Goal: Information Seeking & Learning: Learn about a topic

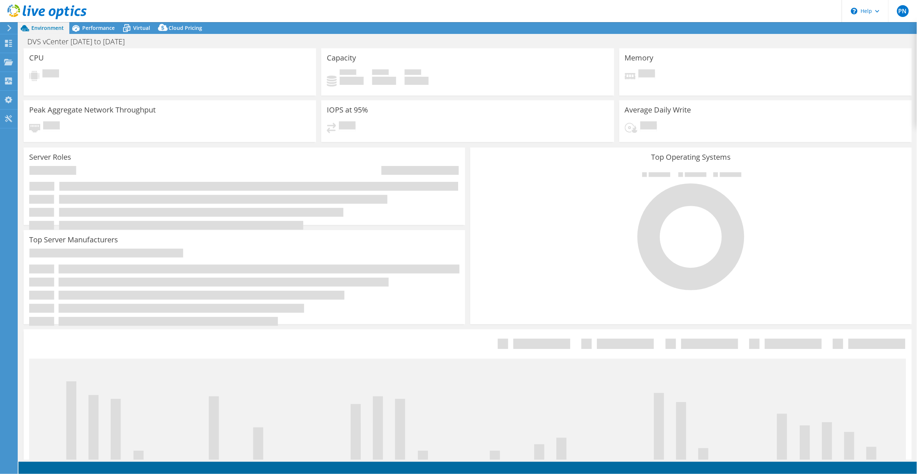
select select "USD"
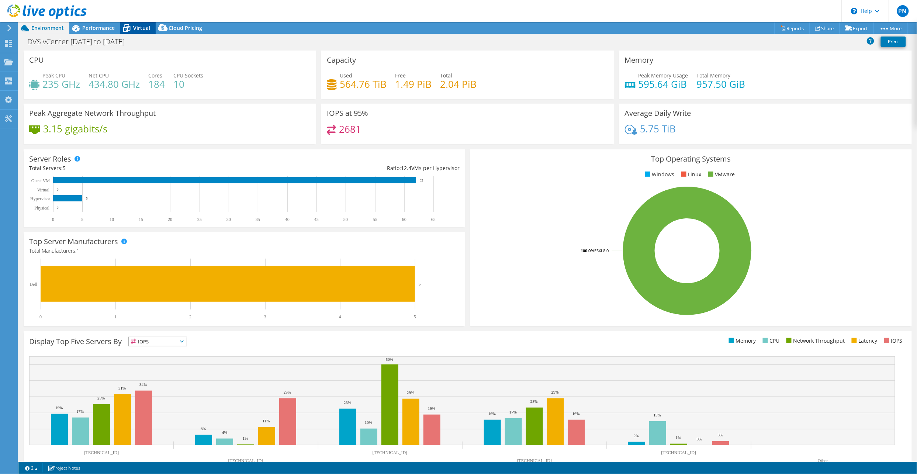
click at [130, 25] on icon at bounding box center [126, 28] width 13 height 13
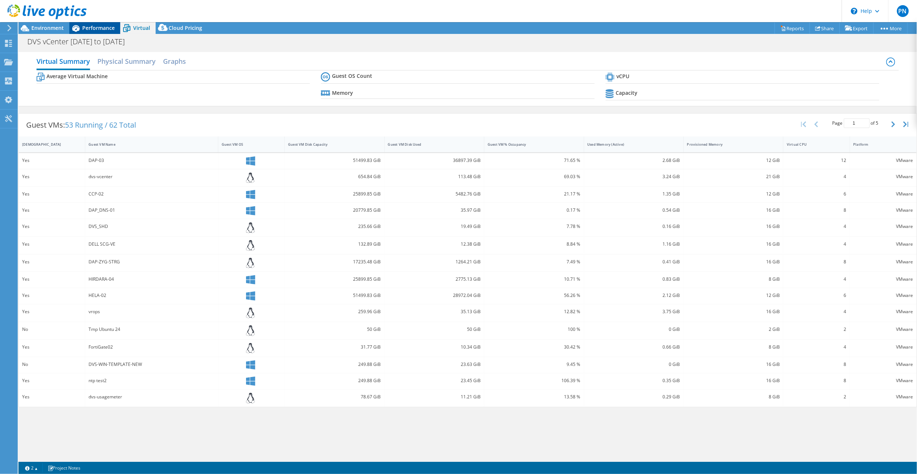
click at [95, 27] on span "Performance" at bounding box center [98, 27] width 32 height 7
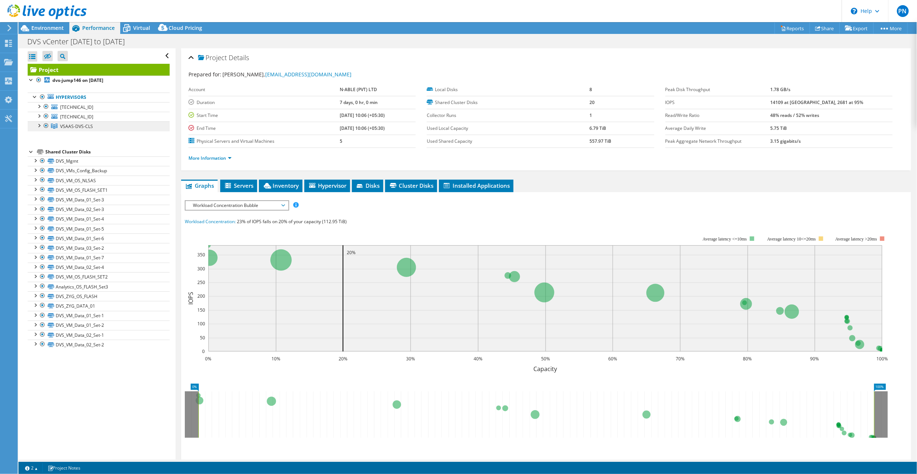
click at [93, 126] on link "VSAAS-DVS-CLS" at bounding box center [99, 126] width 142 height 10
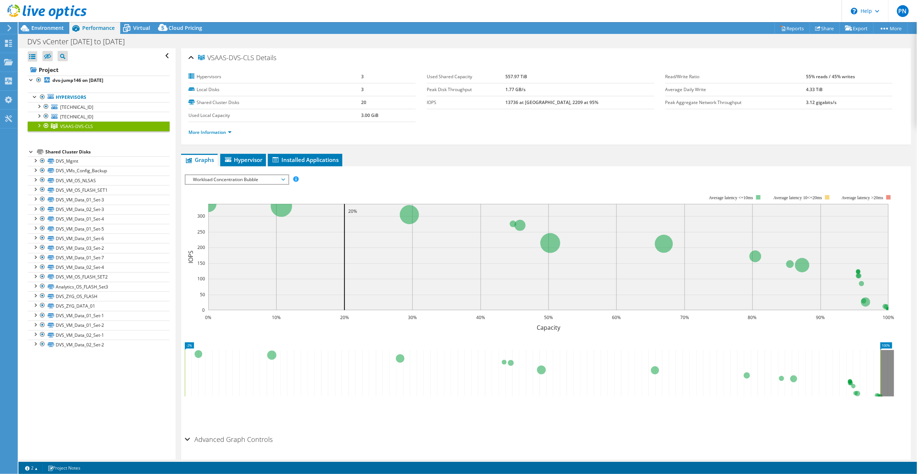
drag, startPoint x: 198, startPoint y: 375, endPoint x: 144, endPoint y: 375, distance: 54.2
click at [144, 375] on div "Open All Close All Hide Excluded Nodes Project Tree Filter" at bounding box center [467, 253] width 898 height 411
drag, startPoint x: 881, startPoint y: 369, endPoint x: 907, endPoint y: 364, distance: 26.3
click at [907, 364] on div "VSAAS-DVS-CLS Details Hypervisors 3 Local Disks 3 Shared Cluster Disks 20 Used …" at bounding box center [546, 265] width 741 height 434
drag, startPoint x: 430, startPoint y: 75, endPoint x: 548, endPoint y: 82, distance: 118.6
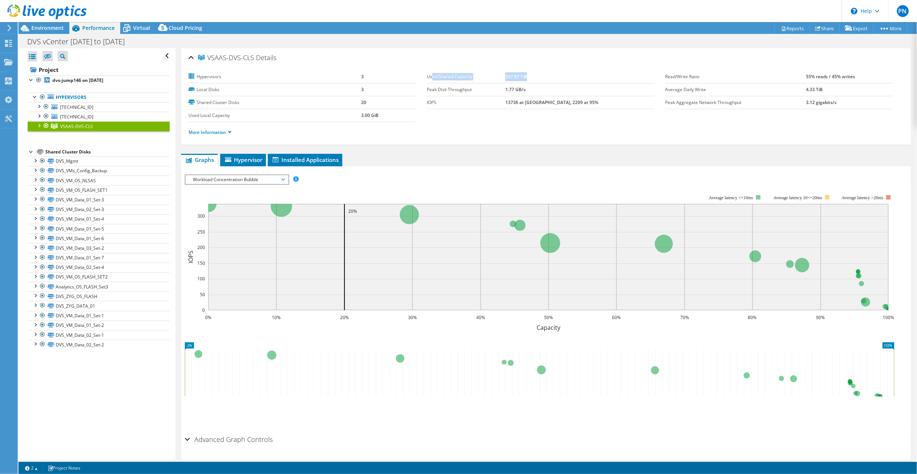
click at [548, 82] on tr "Used Shared Capacity 557.97 TiB" at bounding box center [540, 76] width 227 height 13
drag, startPoint x: 409, startPoint y: 90, endPoint x: 573, endPoint y: 99, distance: 164.3
click at [573, 99] on section "Hypervisors 3 Local Disks 3 Shared Cluster Disks 20 Used Local Capacity 3.00 Gi…" at bounding box center [426, 96] width 476 height 52
click at [229, 131] on link "More Information" at bounding box center [209, 132] width 43 height 6
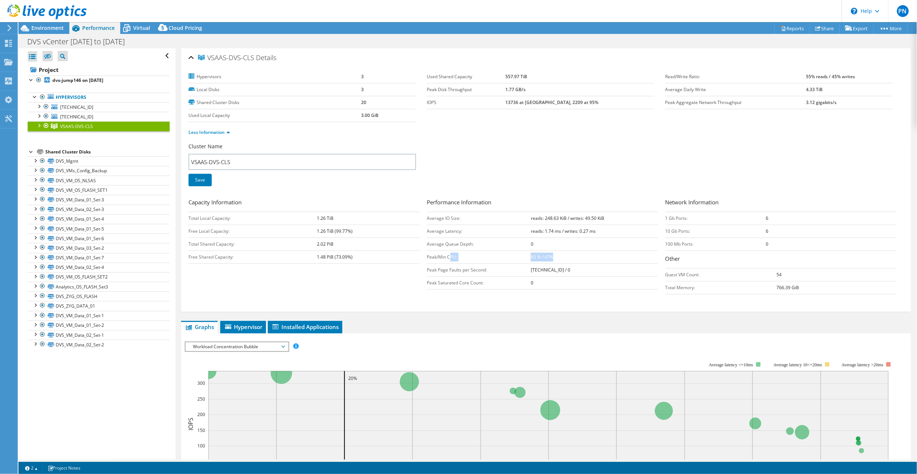
drag, startPoint x: 447, startPoint y: 257, endPoint x: 562, endPoint y: 261, distance: 115.2
click at [562, 261] on tr "Peak/Min CPU: 65 % / 47%" at bounding box center [542, 256] width 231 height 13
drag, startPoint x: 562, startPoint y: 261, endPoint x: 499, endPoint y: 182, distance: 101.3
click at [499, 182] on div "Cluster Name VSAAS-DVS-CLS Save" at bounding box center [545, 169] width 715 height 53
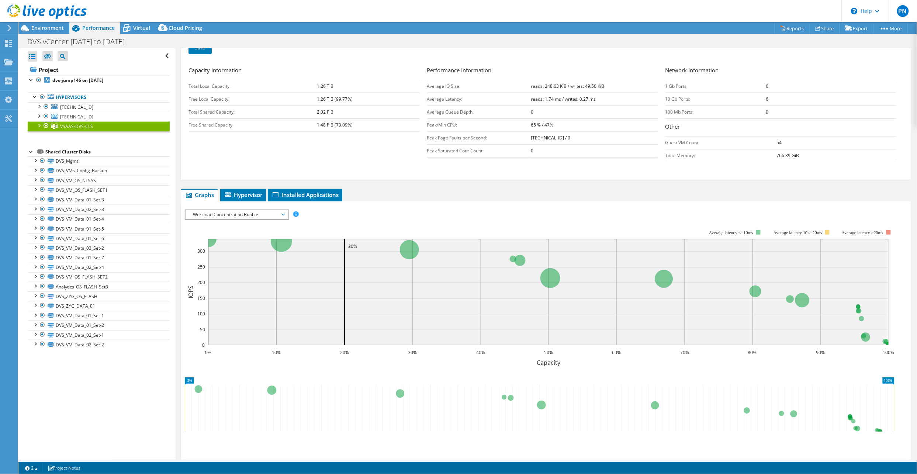
scroll to position [191, 0]
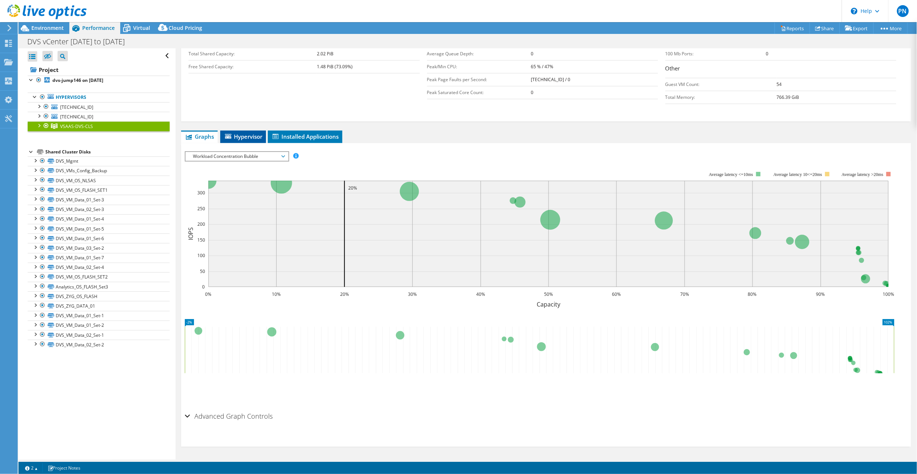
click at [253, 135] on span "Hypervisor" at bounding box center [243, 136] width 38 height 7
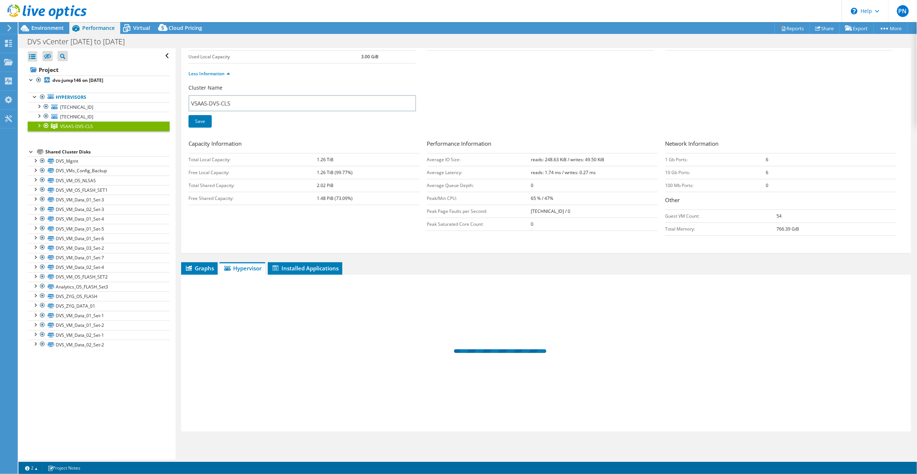
scroll to position [59, 0]
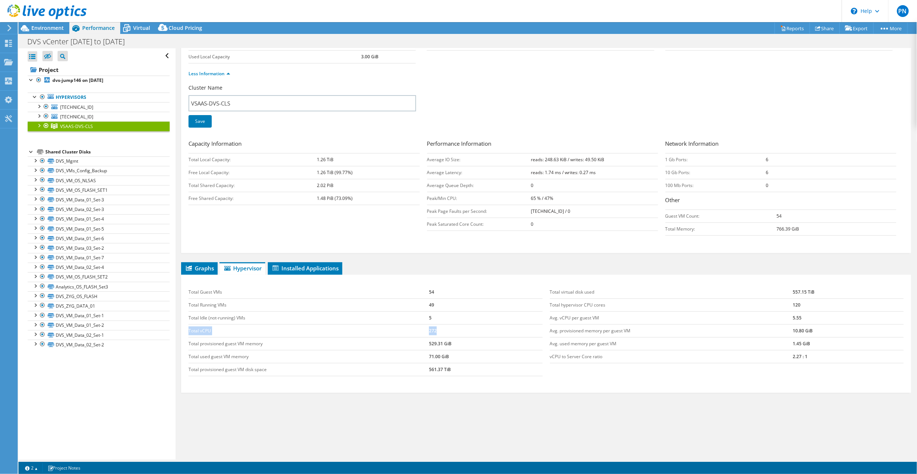
drag, startPoint x: 189, startPoint y: 328, endPoint x: 490, endPoint y: 335, distance: 300.6
click at [490, 335] on tr "Total vCPU 272" at bounding box center [365, 330] width 354 height 13
click at [198, 269] on span "Graphs" at bounding box center [199, 267] width 29 height 7
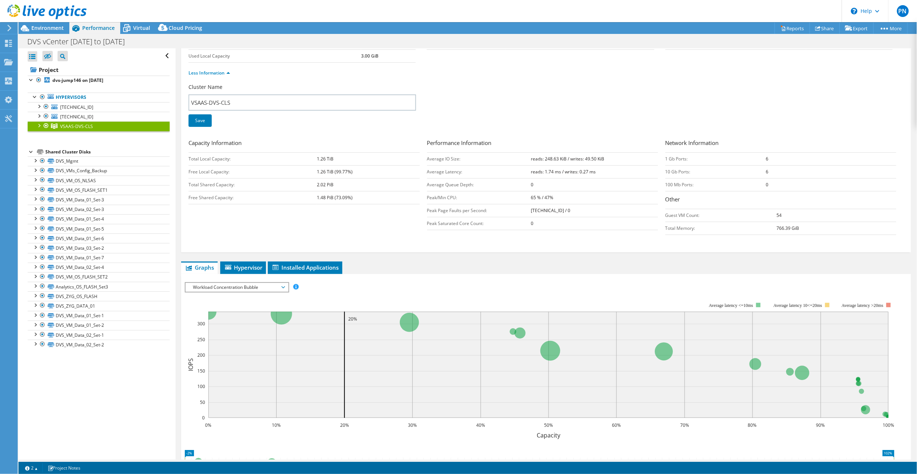
scroll to position [191, 0]
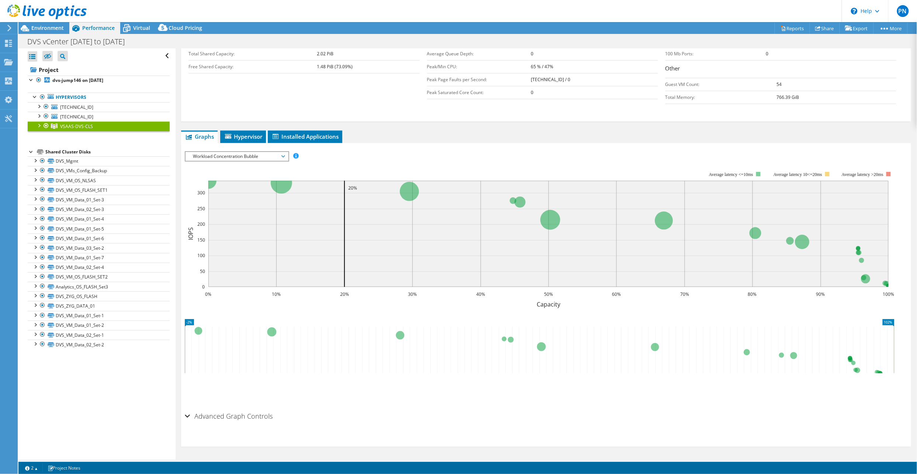
click at [250, 157] on span "Workload Concentration Bubble" at bounding box center [236, 156] width 95 height 9
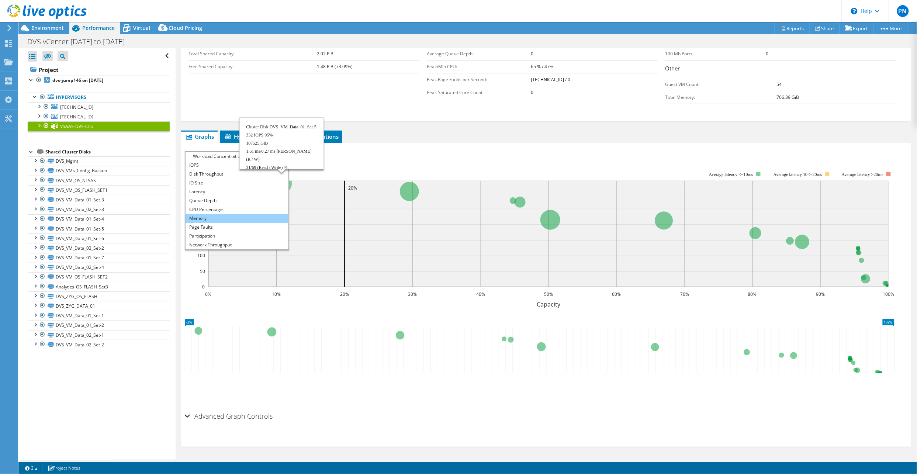
click at [216, 216] on li "Memory" at bounding box center [237, 218] width 102 height 9
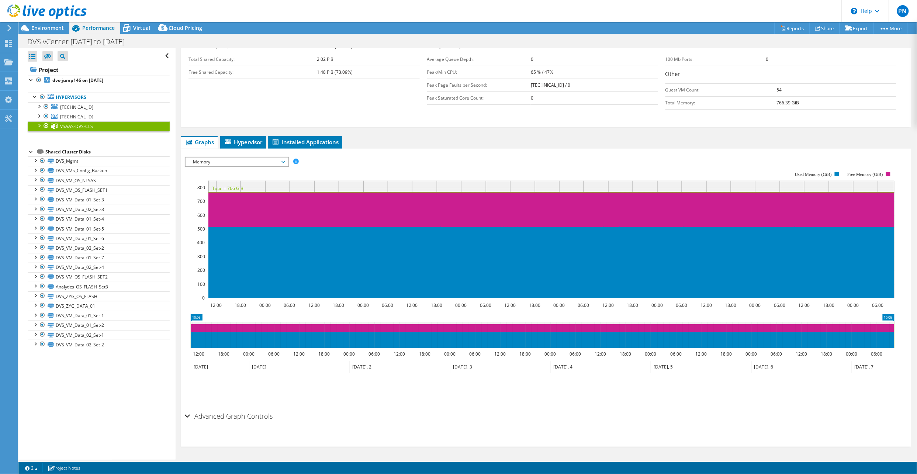
scroll to position [185, 0]
drag, startPoint x: 895, startPoint y: 335, endPoint x: 911, endPoint y: 335, distance: 15.5
click at [911, 335] on article "VSAAS-DVS-CLS Details Hypervisors 3 Local Disks 3 Shared Cluster Disks 20 Used …" at bounding box center [546, 253] width 741 height 411
click at [242, 161] on span "Memory" at bounding box center [236, 161] width 95 height 9
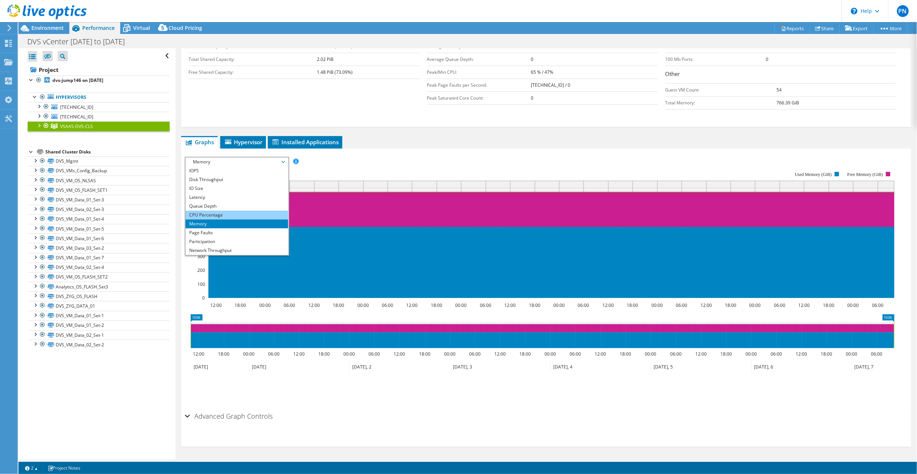
click at [231, 214] on li "CPU Percentage" at bounding box center [237, 215] width 102 height 9
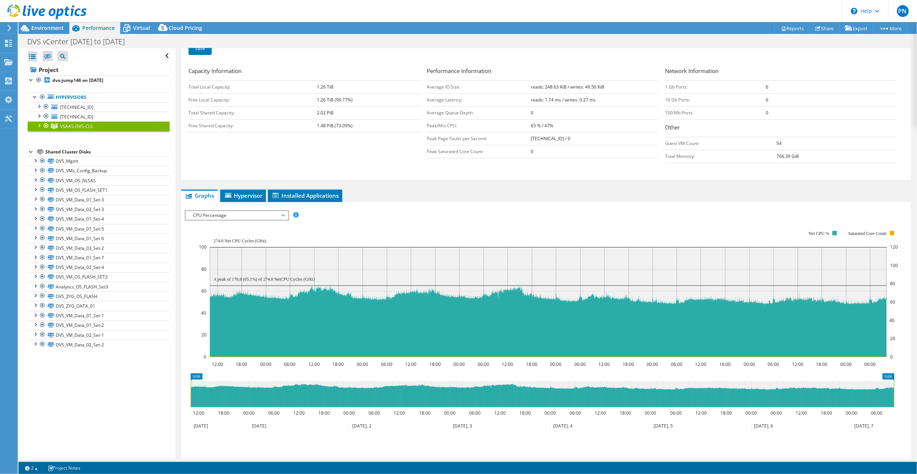
scroll to position [148, 0]
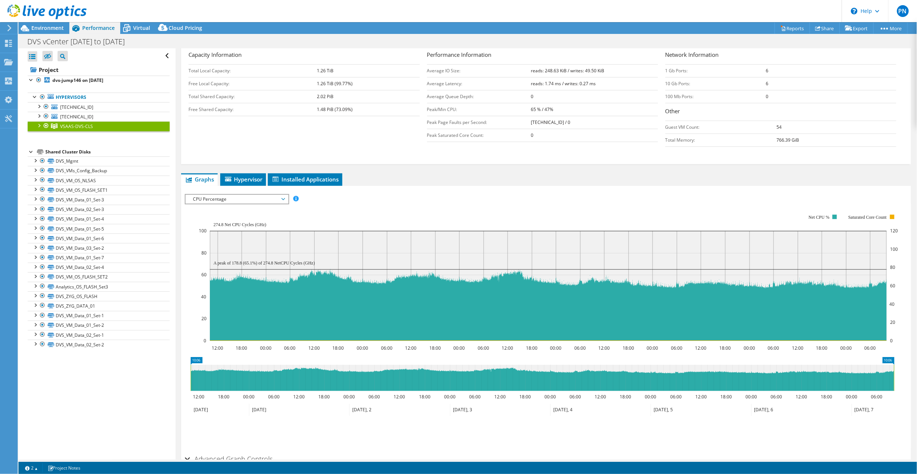
click at [40, 127] on div at bounding box center [38, 124] width 7 height 7
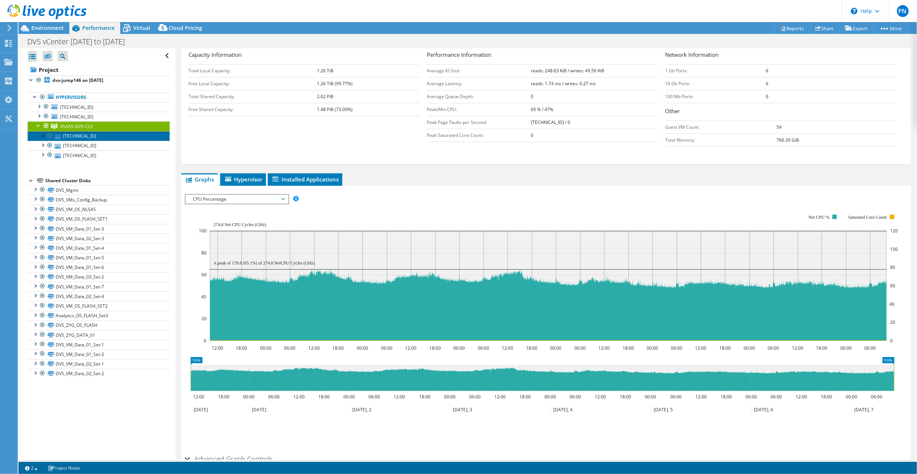
click at [83, 136] on link "[TECHNICAL_ID]" at bounding box center [99, 136] width 142 height 10
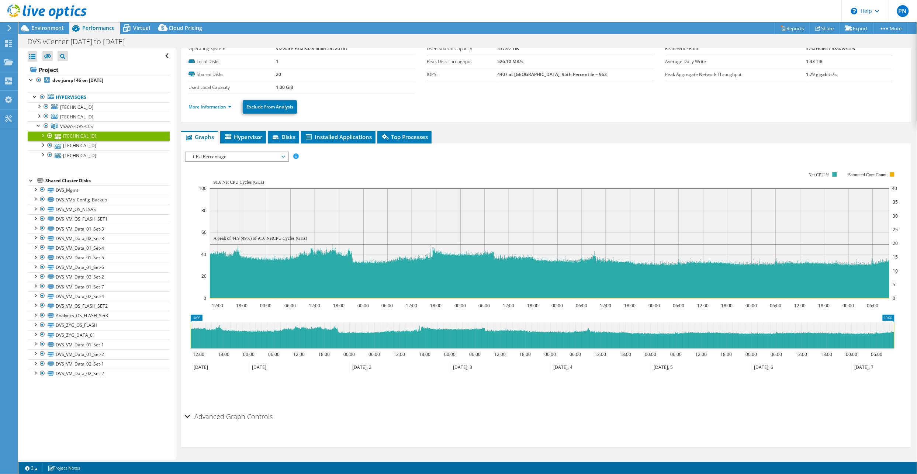
scroll to position [0, 0]
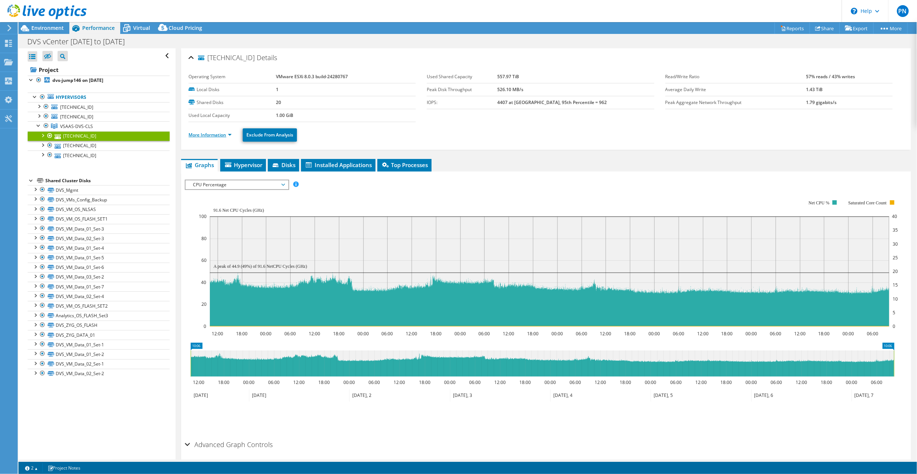
click at [225, 136] on link "More Information" at bounding box center [209, 135] width 43 height 6
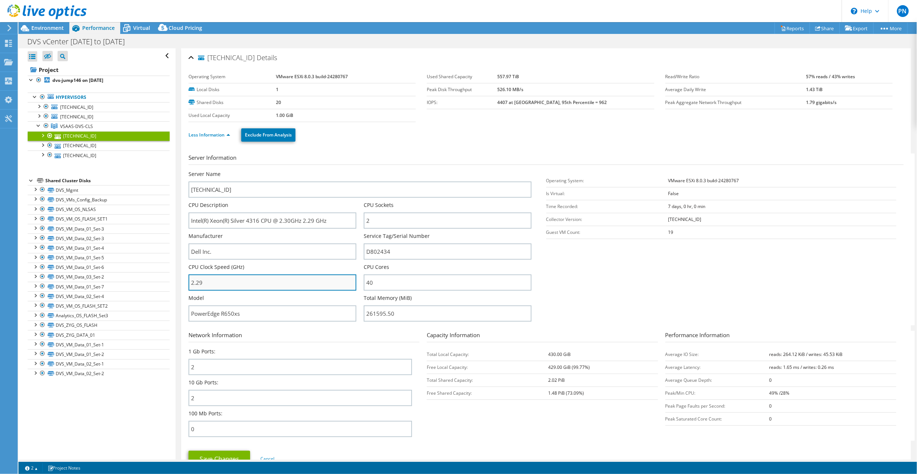
drag, startPoint x: 229, startPoint y: 281, endPoint x: 189, endPoint y: 281, distance: 40.2
click at [189, 281] on input "2.29" at bounding box center [272, 282] width 168 height 16
click at [591, 294] on section "Server Information Server Name [TECHNICAL_ID] CPU Description Intel(R) Xeon(R) …" at bounding box center [547, 239] width 719 height 172
click at [90, 128] on span "VSAAS-DVS-CLS" at bounding box center [76, 126] width 33 height 6
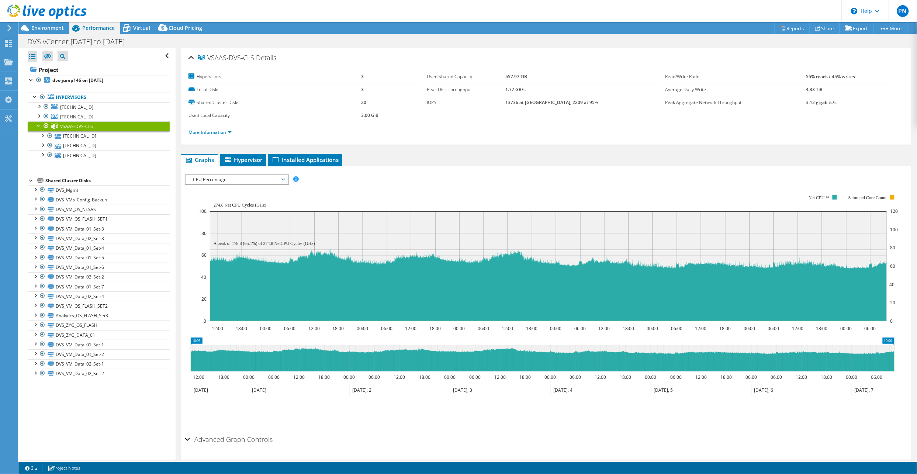
click at [272, 179] on span "CPU Percentage" at bounding box center [236, 179] width 95 height 9
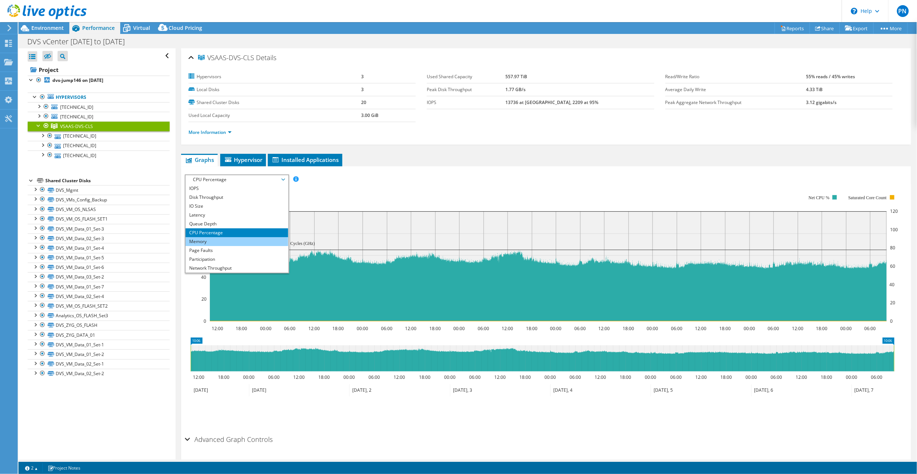
click at [250, 242] on li "Memory" at bounding box center [237, 241] width 102 height 9
